Goal: Obtain resource: Download file/media

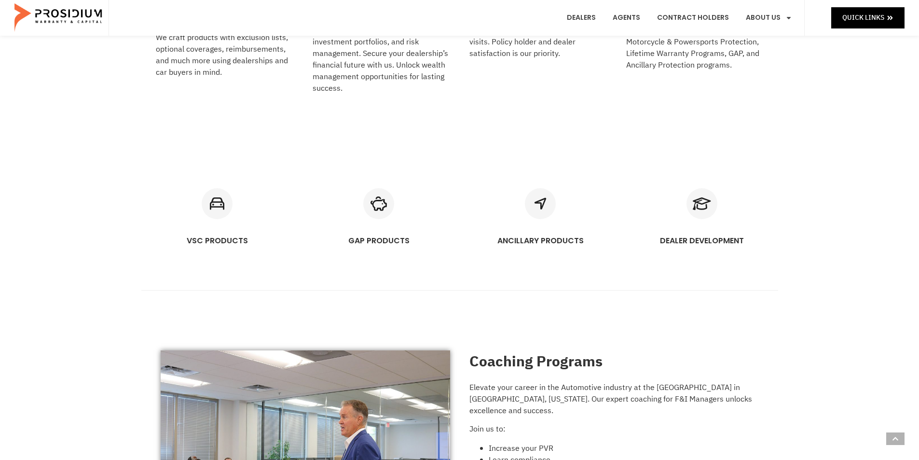
scroll to position [530, 0]
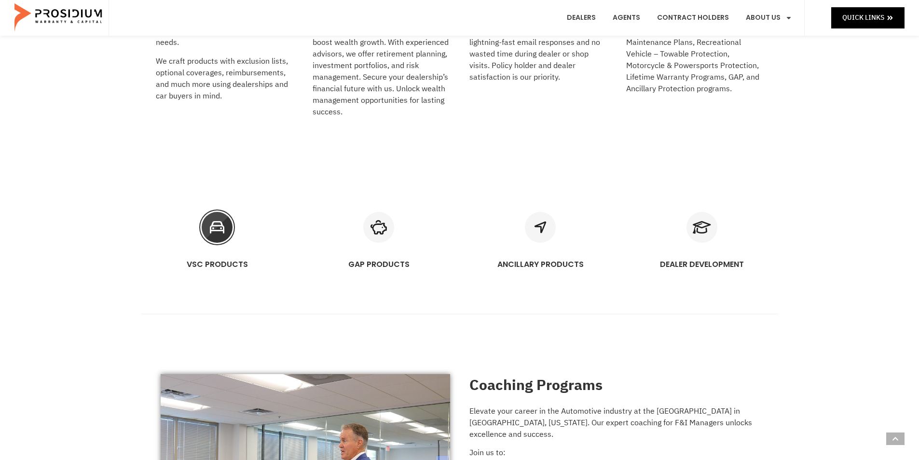
click at [231, 234] on icon "VSC PRODUCTS" at bounding box center [217, 227] width 31 height 31
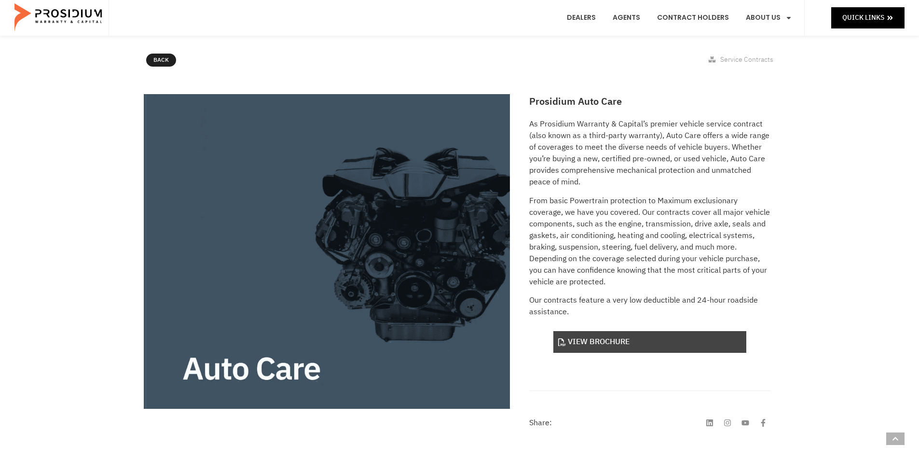
scroll to position [289, 0]
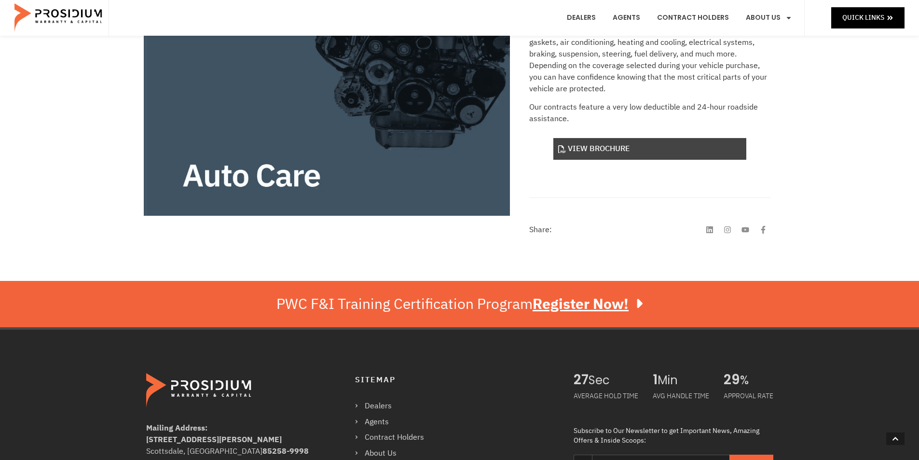
click at [584, 157] on link "View Brochure" at bounding box center [649, 149] width 193 height 22
